Goal: Transaction & Acquisition: Purchase product/service

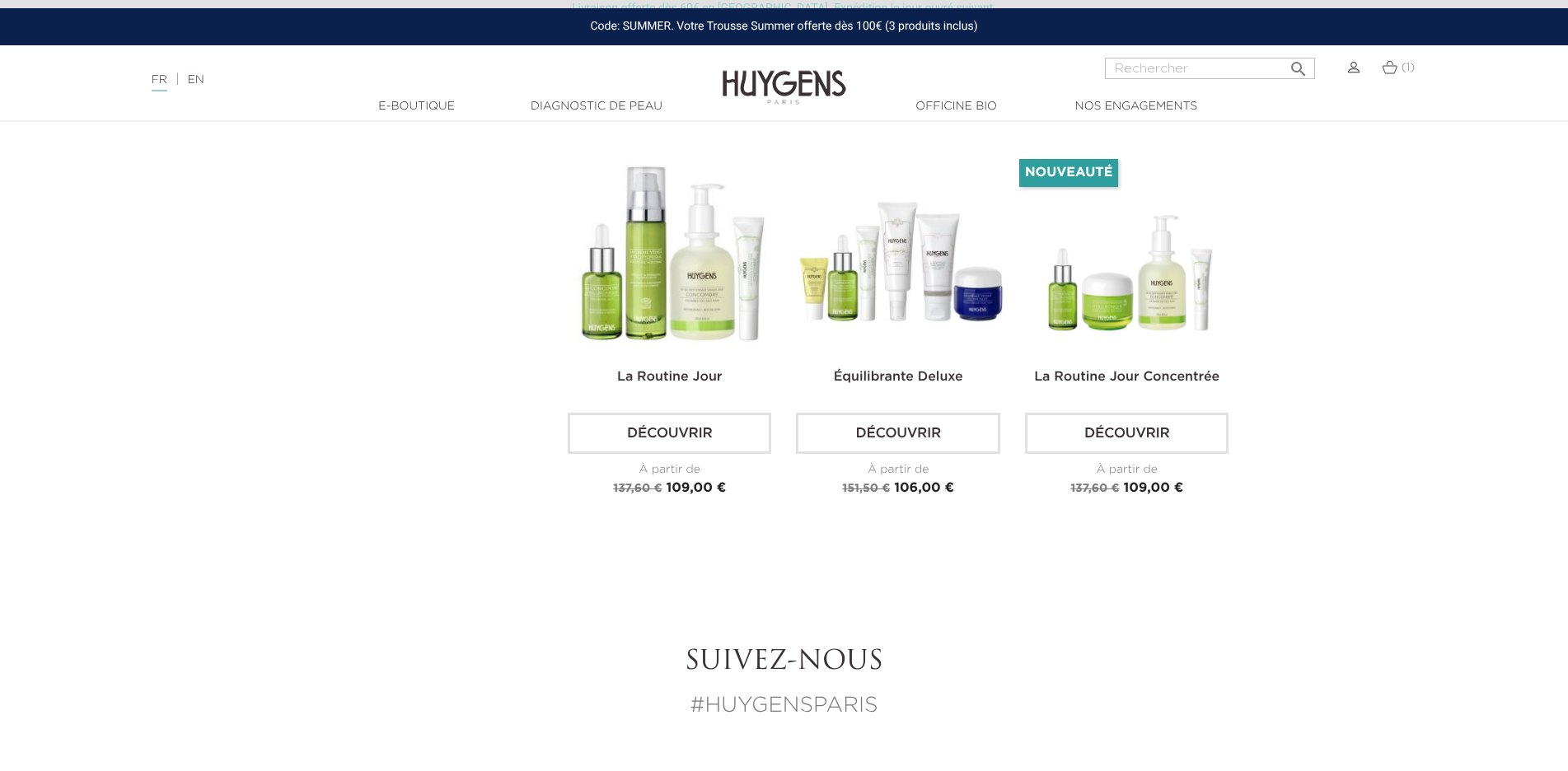
scroll to position [2438, 0]
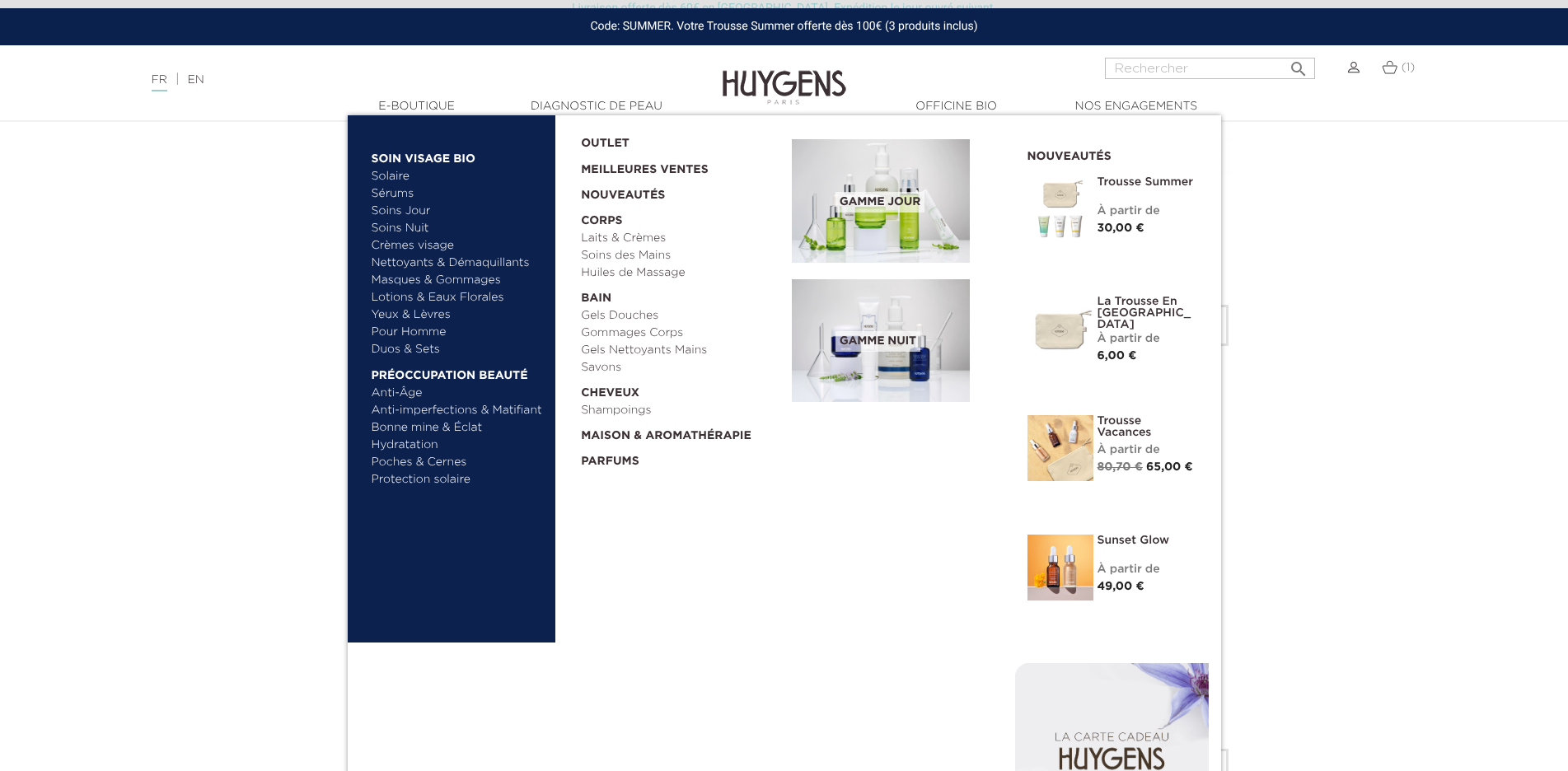
click at [414, 208] on link "Soins Jour" at bounding box center [457, 212] width 172 height 18
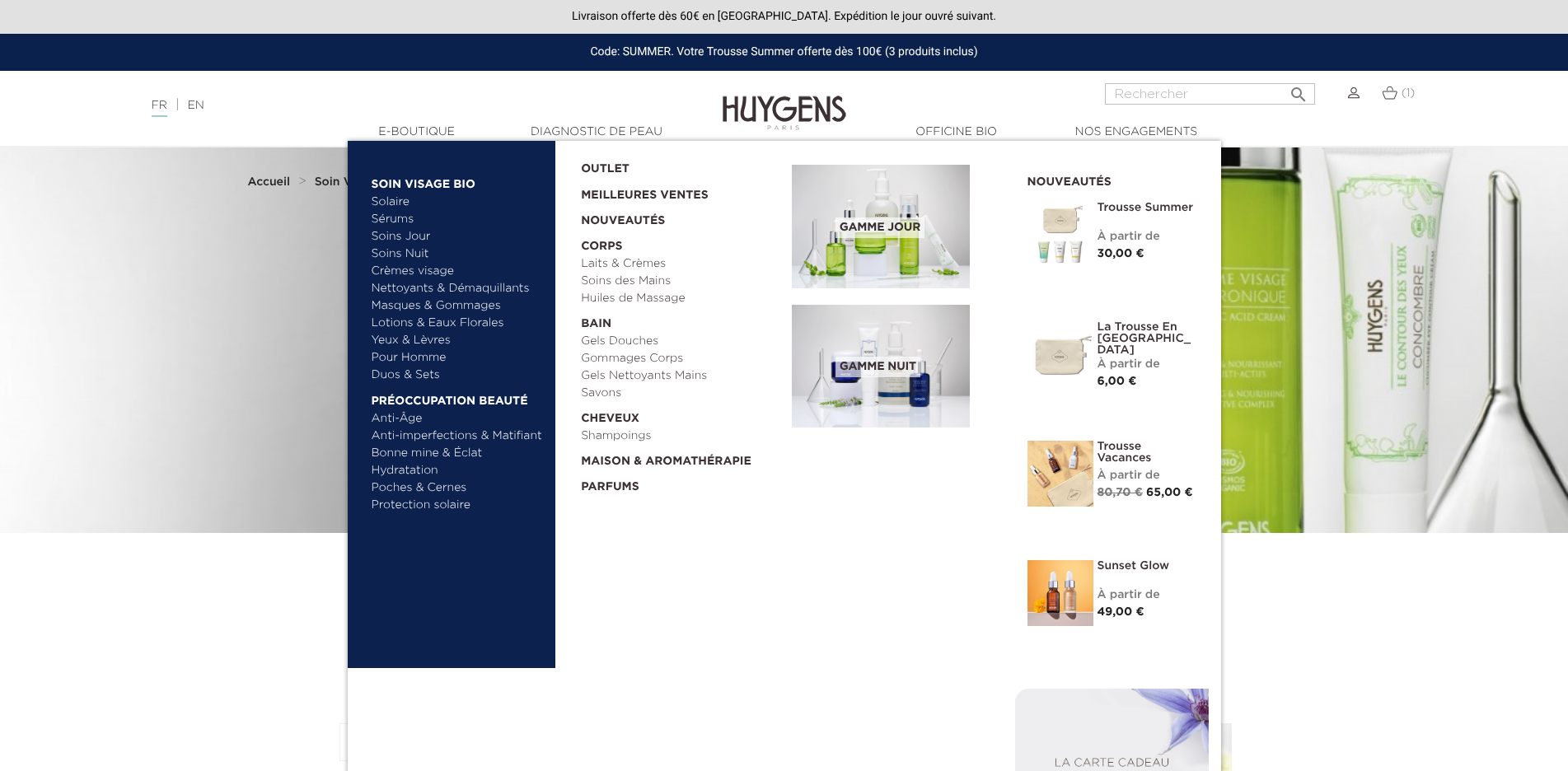
click at [404, 267] on link "Crèmes visage" at bounding box center [457, 271] width 172 height 18
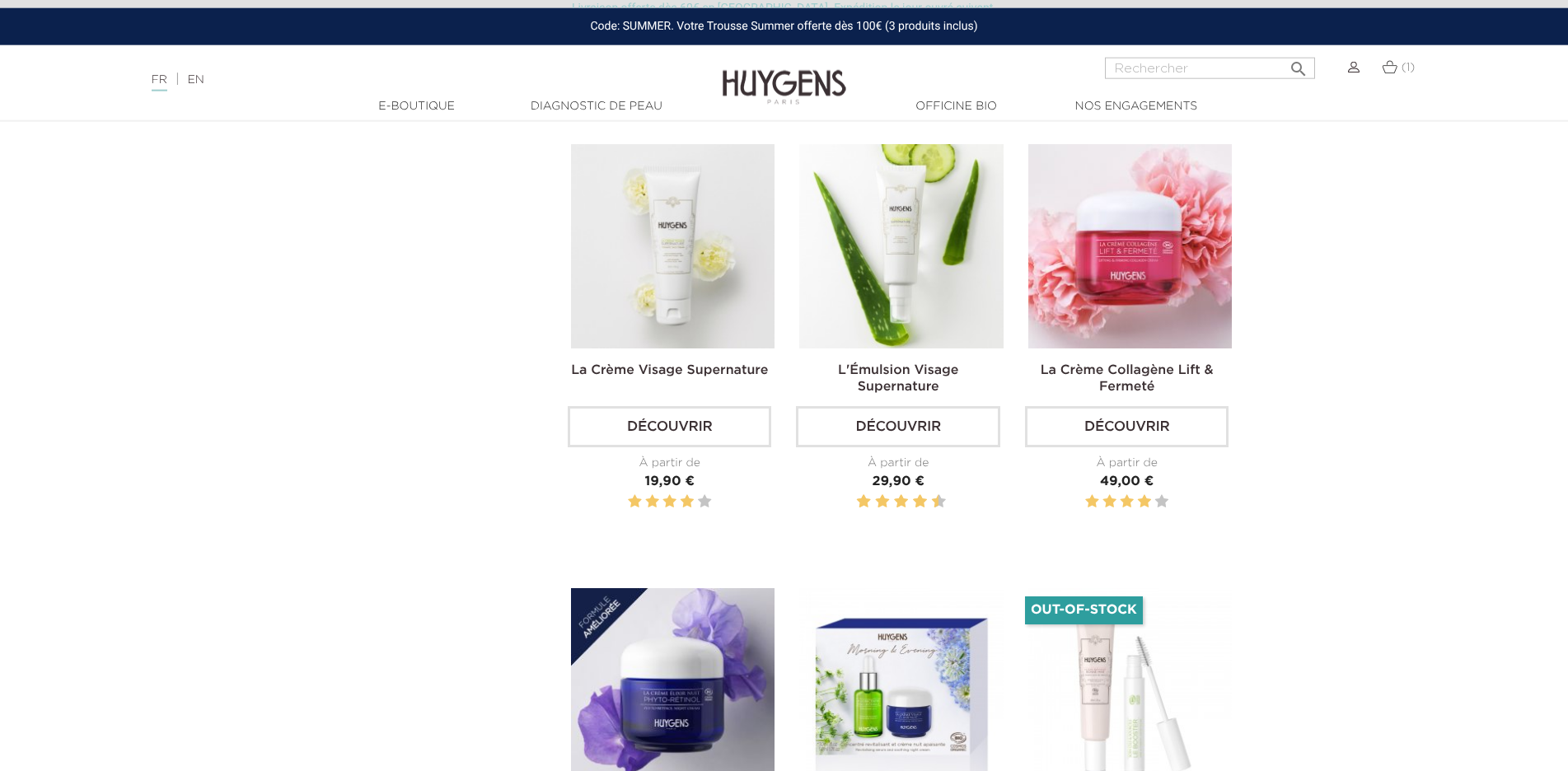
scroll to position [1009, 0]
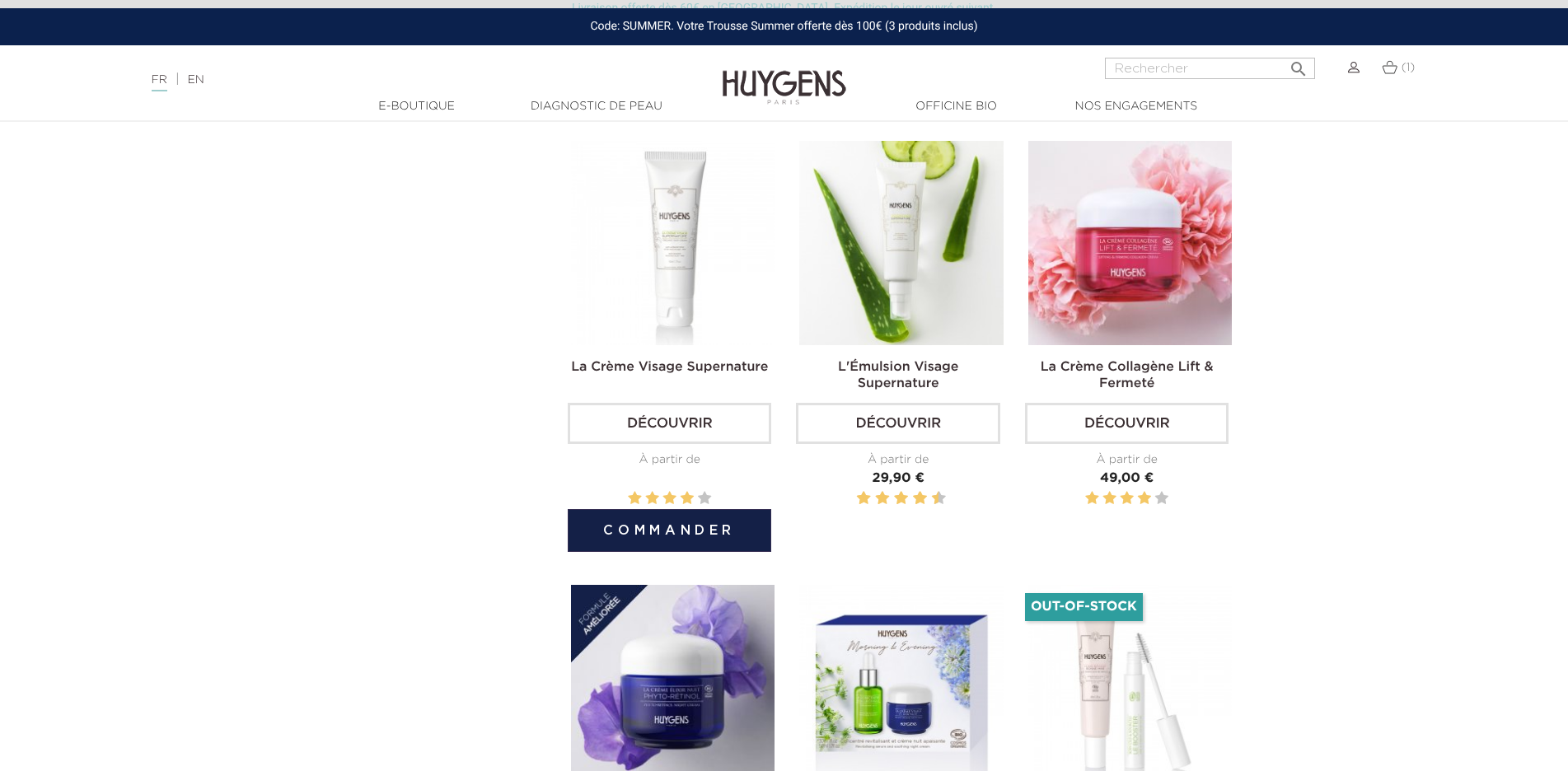
click at [676, 289] on img at bounding box center [673, 243] width 204 height 204
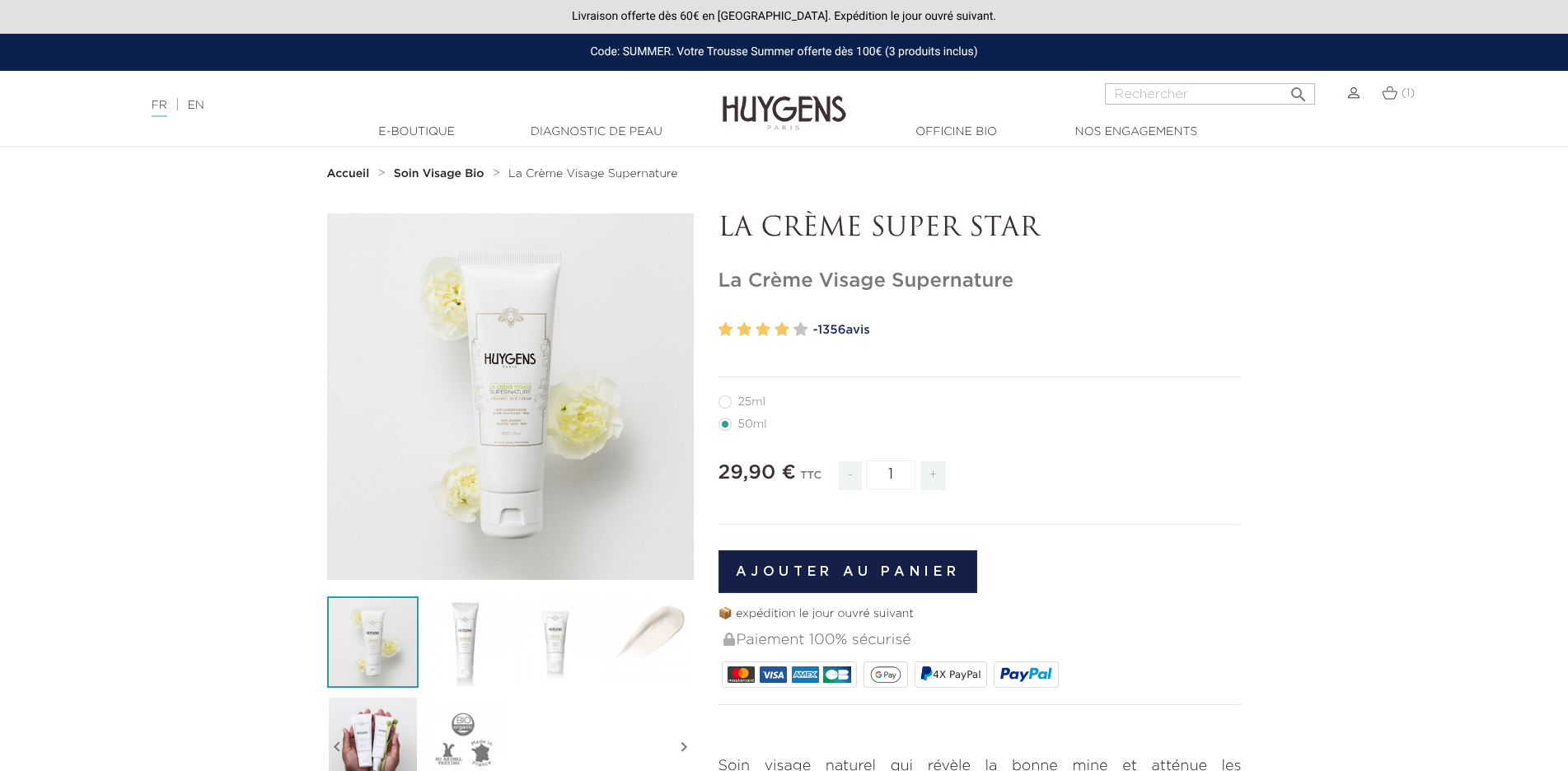
click at [725, 403] on label32"] "25ml" at bounding box center [752, 402] width 68 height 13
radio input "true"
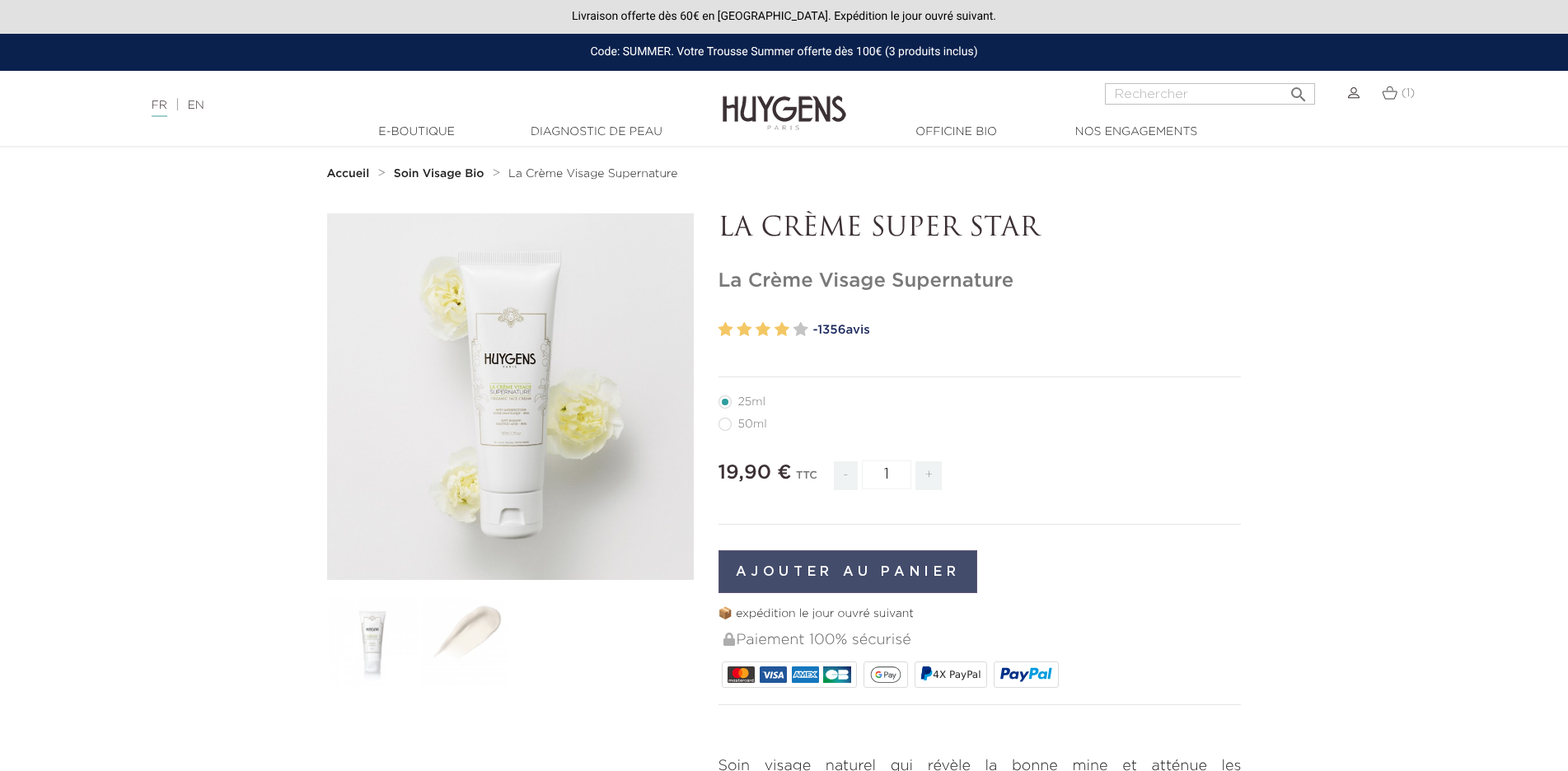
click at [852, 574] on button "Ajouter au panier" at bounding box center [848, 572] width 260 height 43
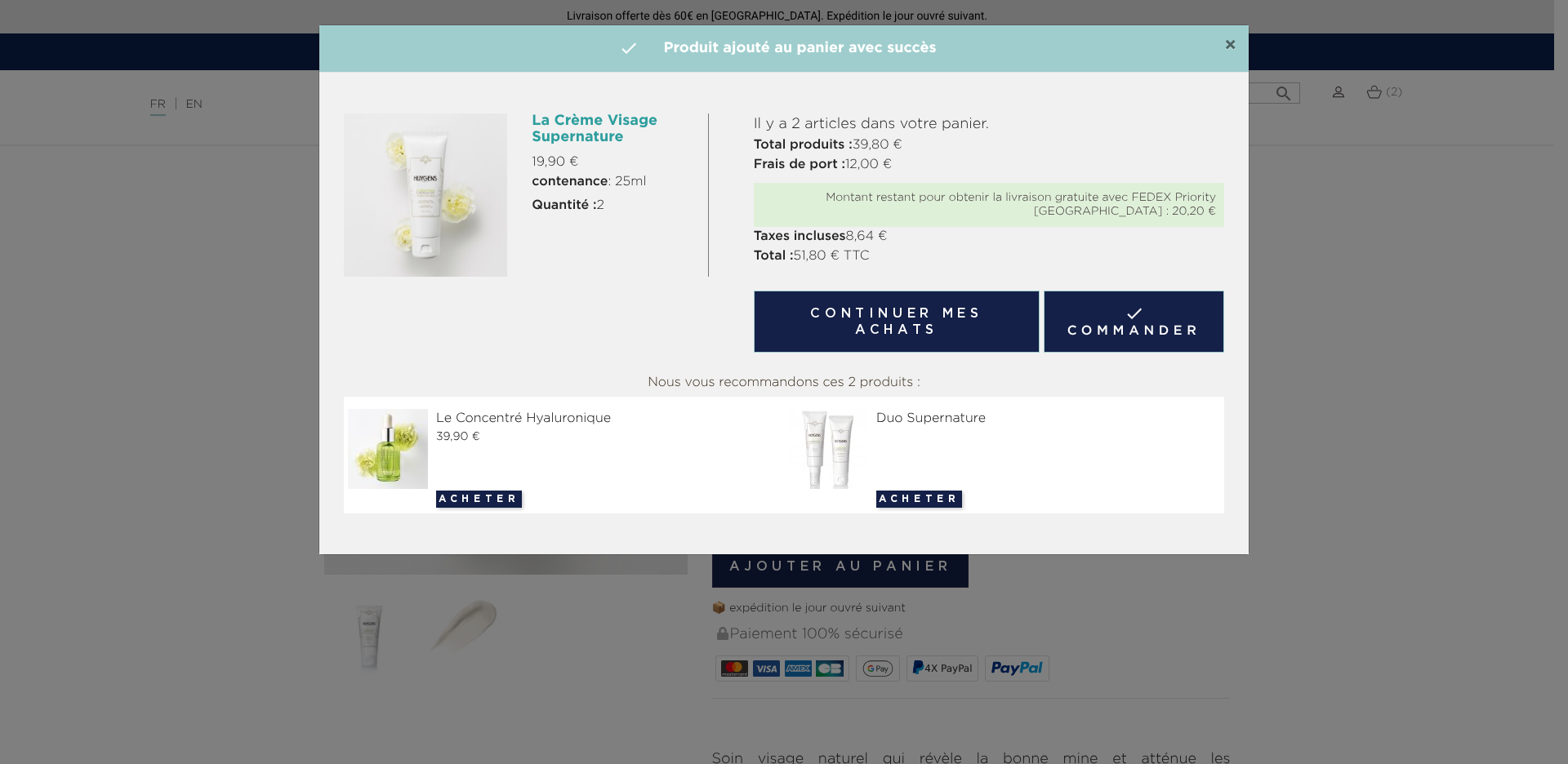
click at [1231, 49] on span "×" at bounding box center [1230, 46] width 13 height 19
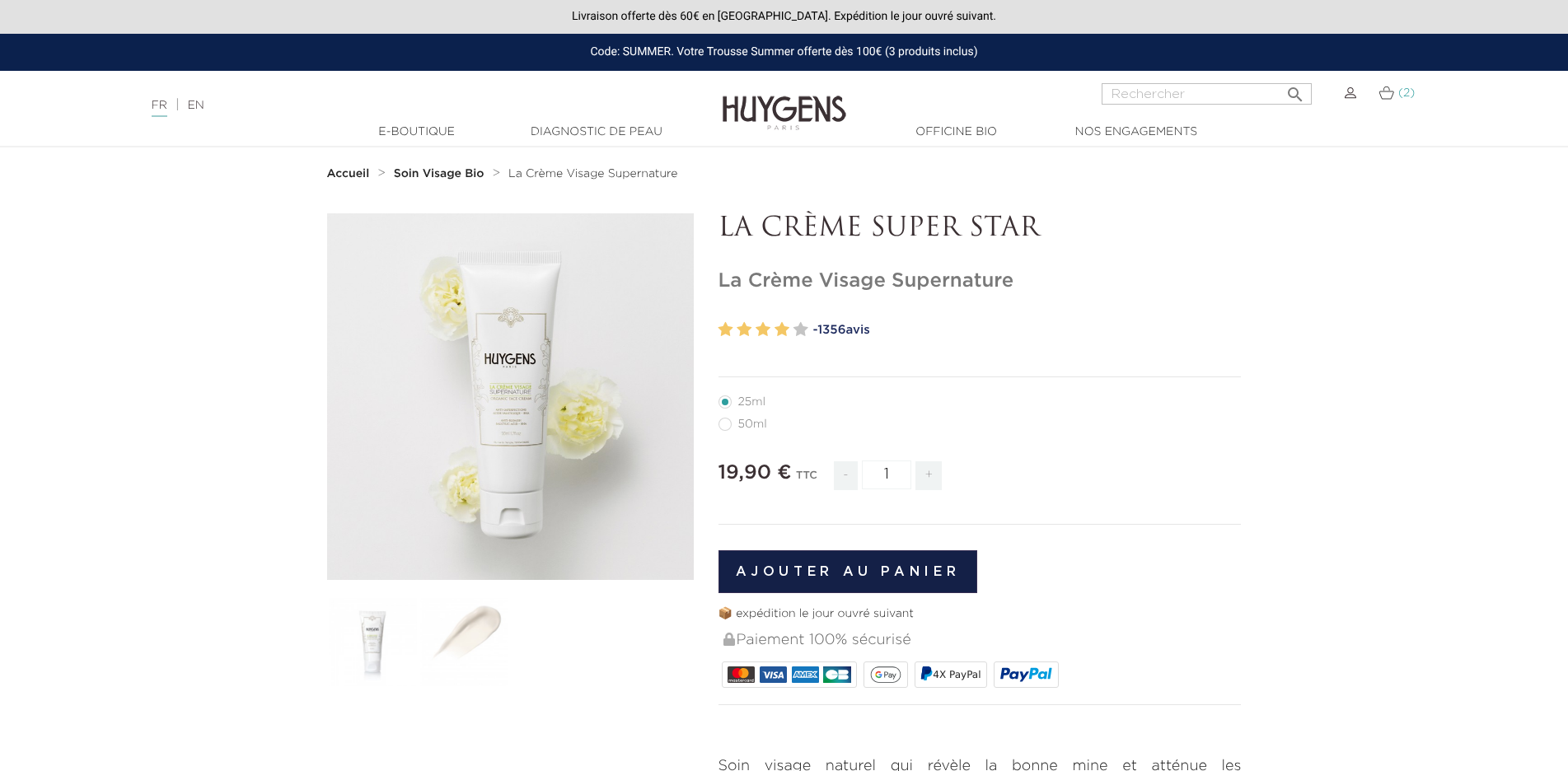
click at [1399, 92] on link "(2)" at bounding box center [1397, 92] width 36 height 13
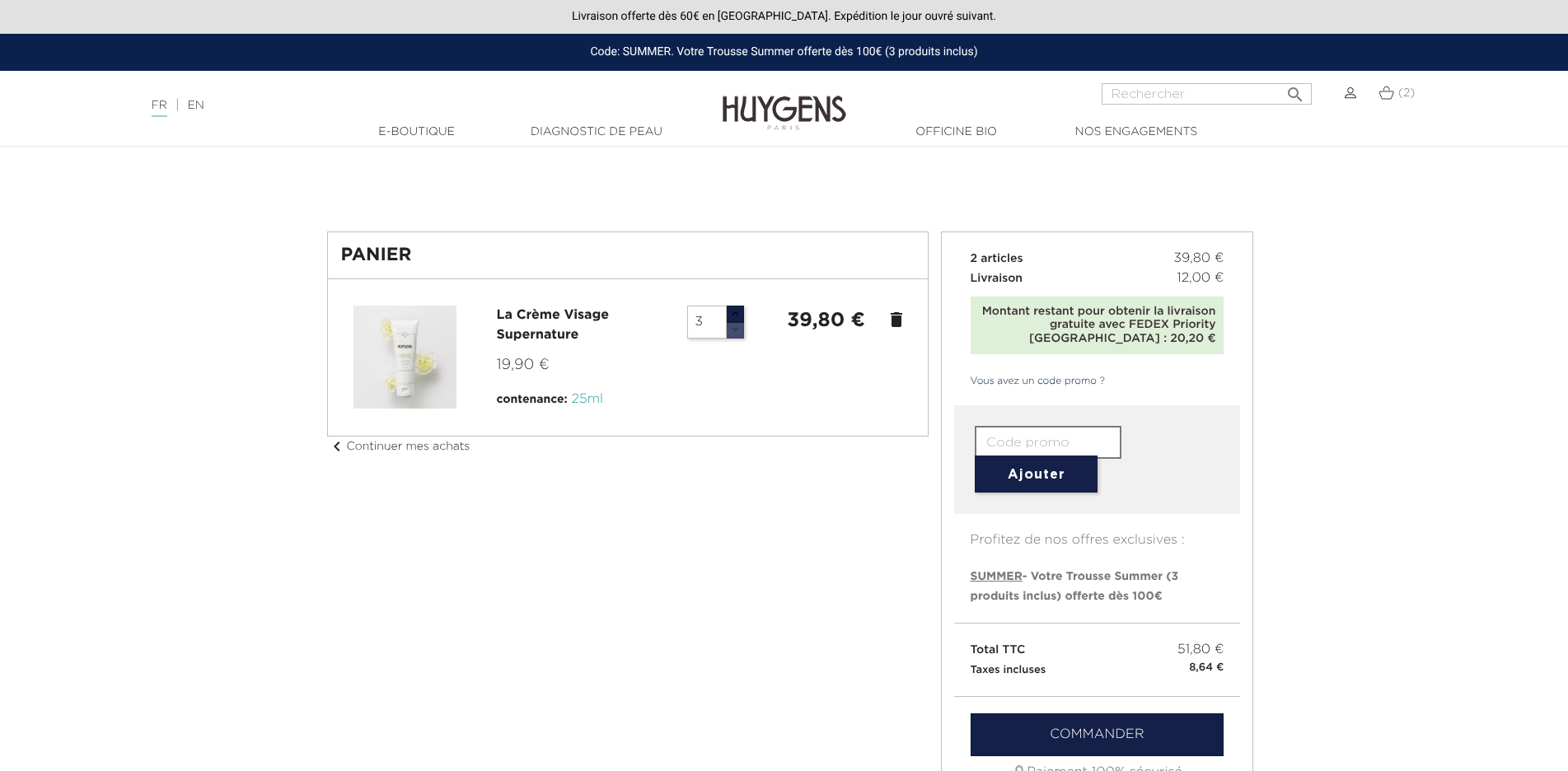
click at [734, 309] on button "button" at bounding box center [735, 314] width 19 height 18
type input "2"
click at [738, 327] on button "button" at bounding box center [735, 330] width 19 height 18
click at [738, 328] on button "button" at bounding box center [735, 330] width 19 height 18
type input "1"
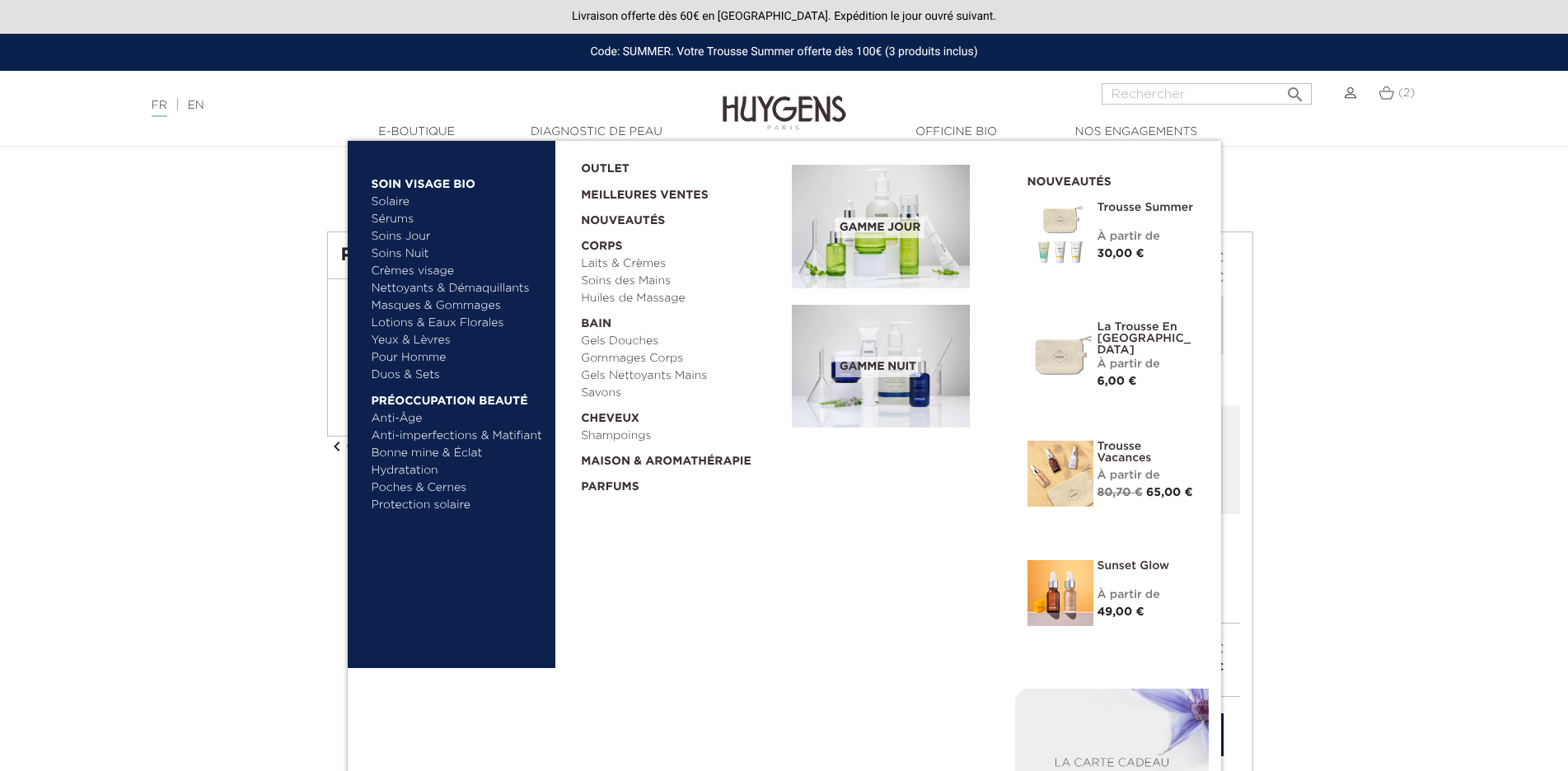
click at [496, 434] on link "Anti-imperfections & Matifiant" at bounding box center [457, 437] width 172 height 18
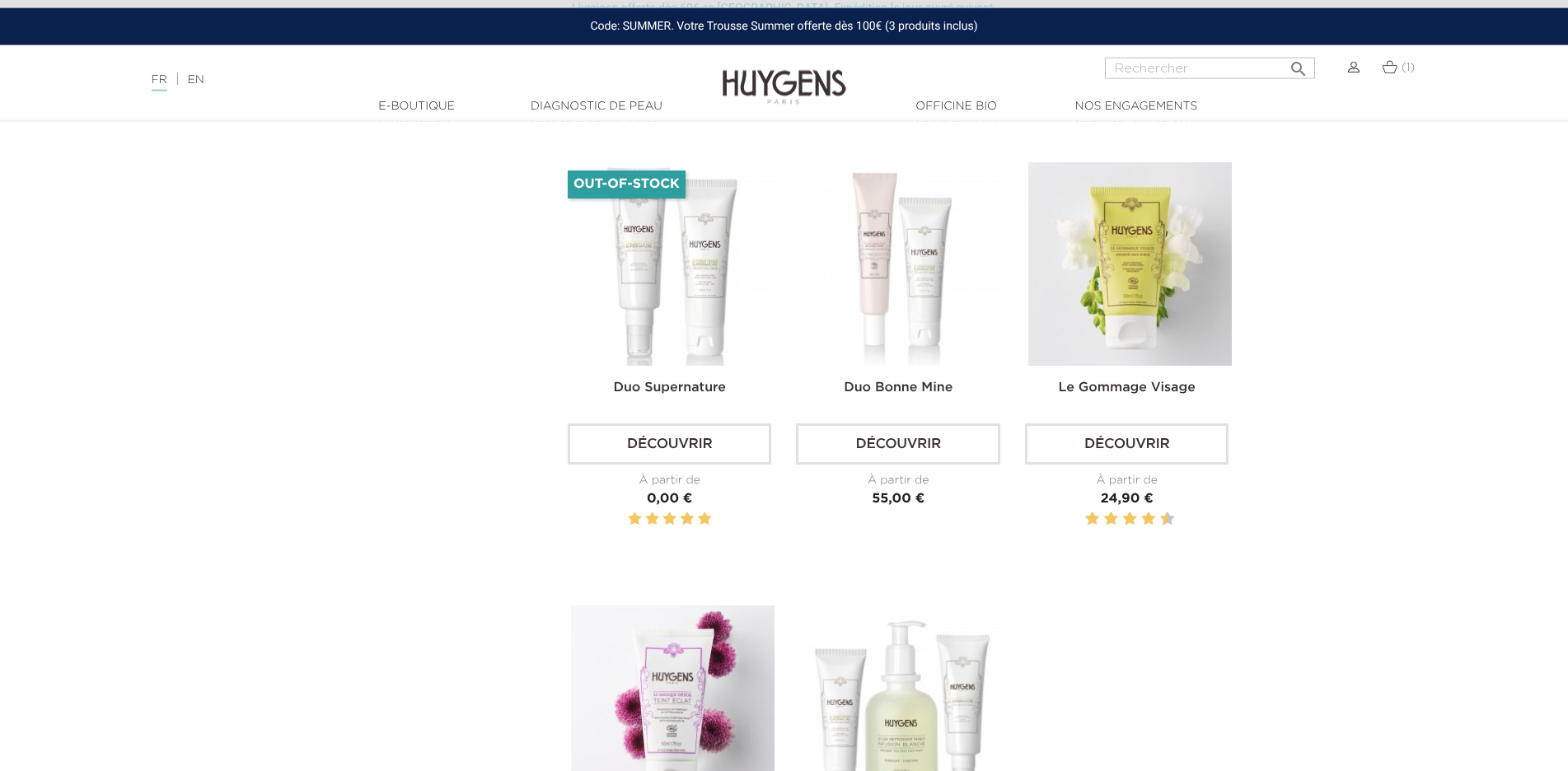
scroll to position [1429, 0]
